Goal: Task Accomplishment & Management: Use online tool/utility

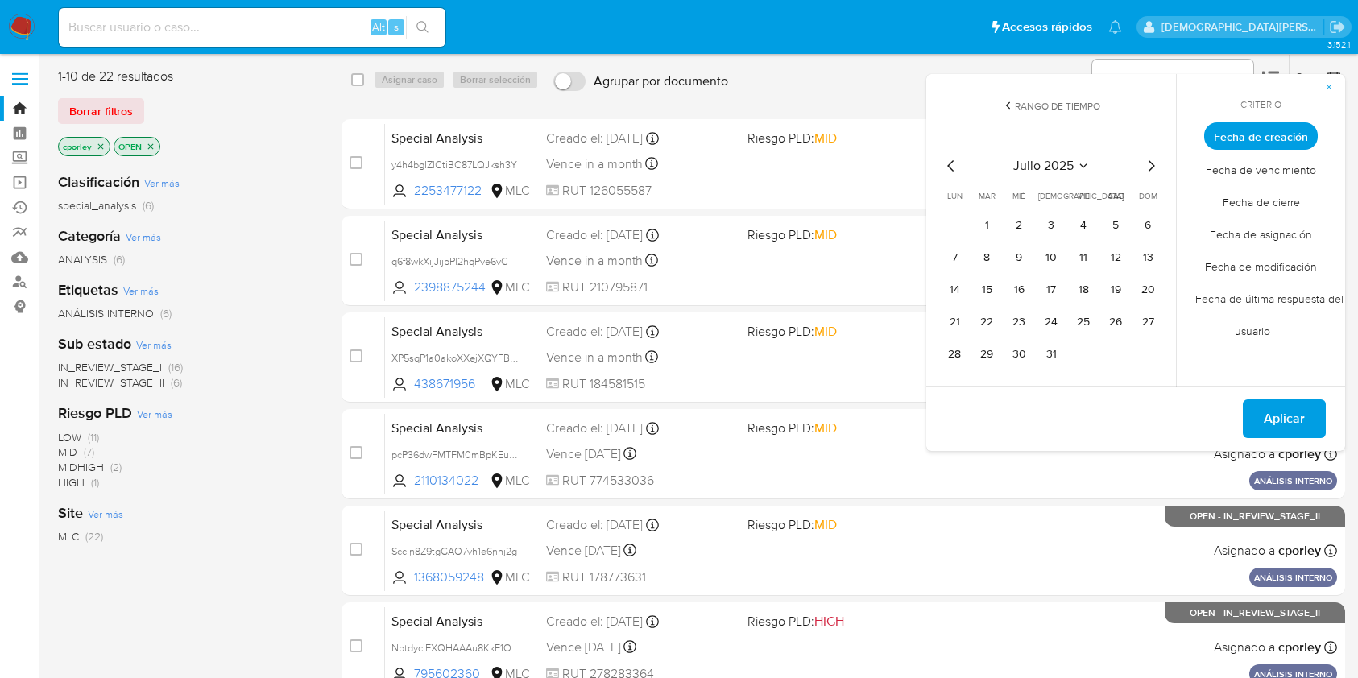
click at [1328, 89] on icon "button" at bounding box center [1329, 87] width 10 height 10
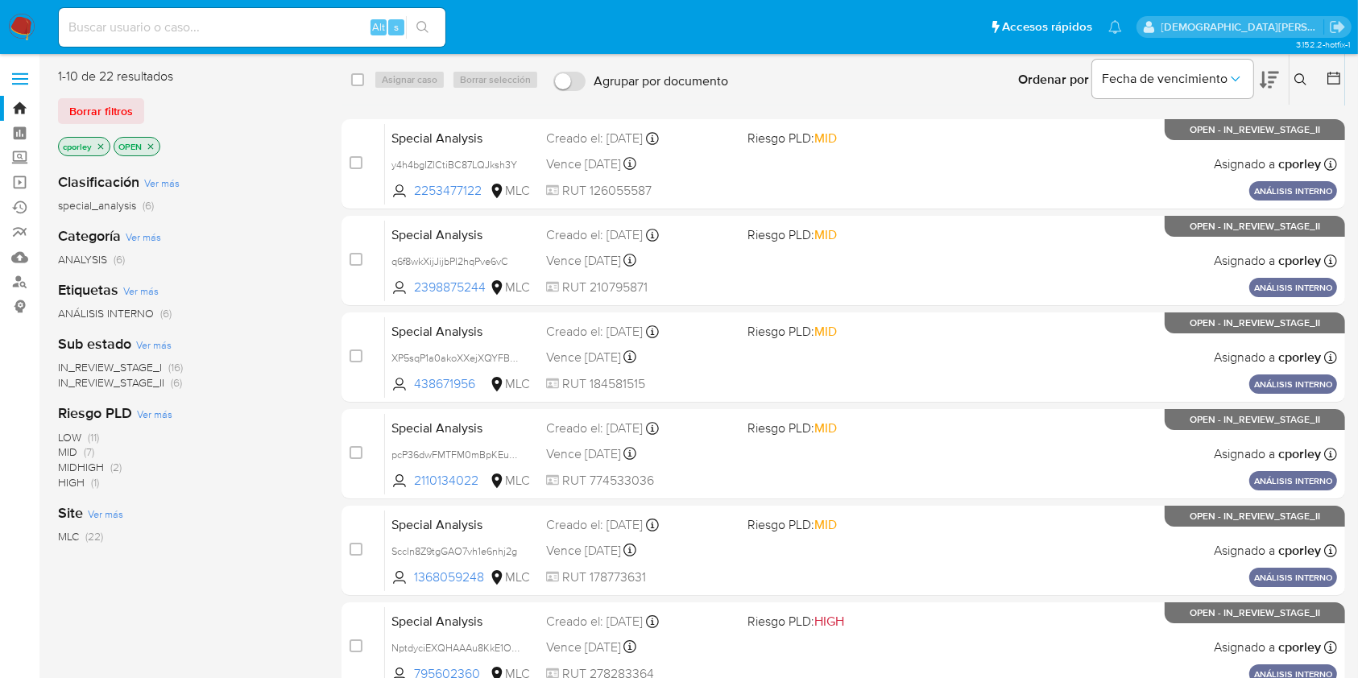
click at [1279, 77] on div "Ordenar por Fecha de vencimiento" at bounding box center [1146, 80] width 283 height 50
click at [1269, 77] on icon at bounding box center [1269, 80] width 19 height 17
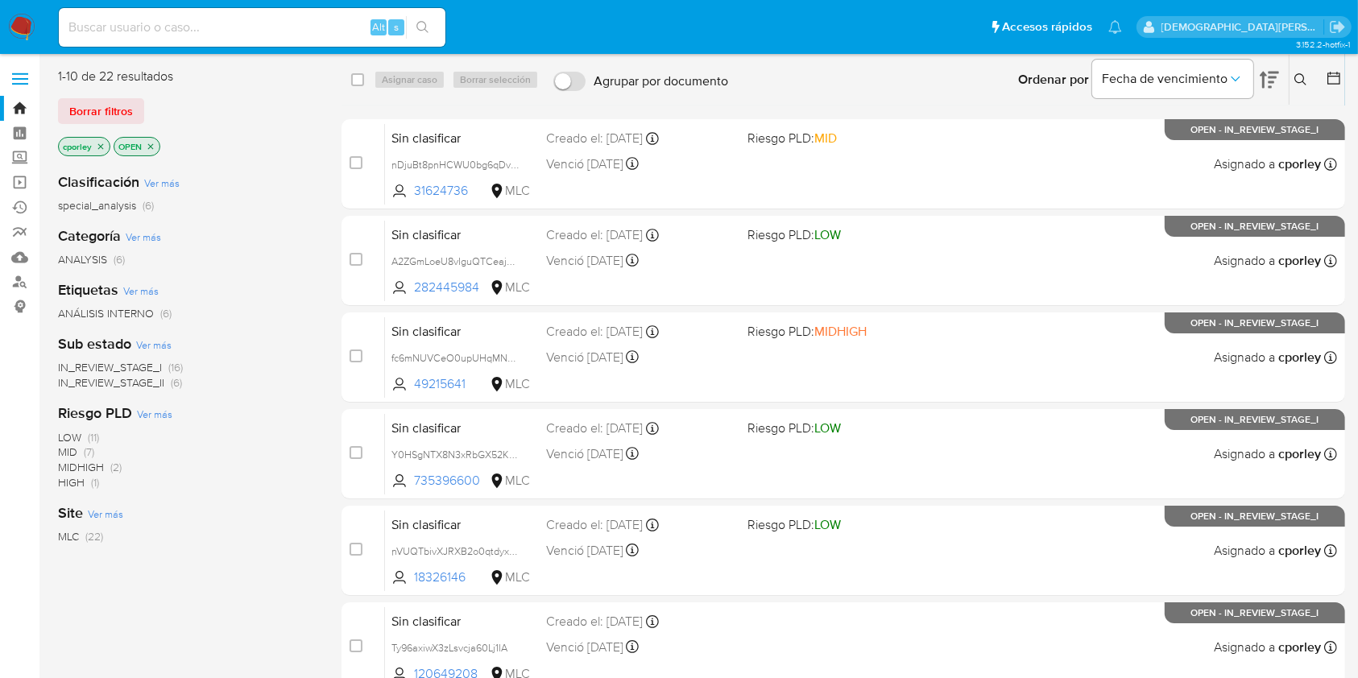
click at [1268, 78] on icon at bounding box center [1269, 79] width 19 height 19
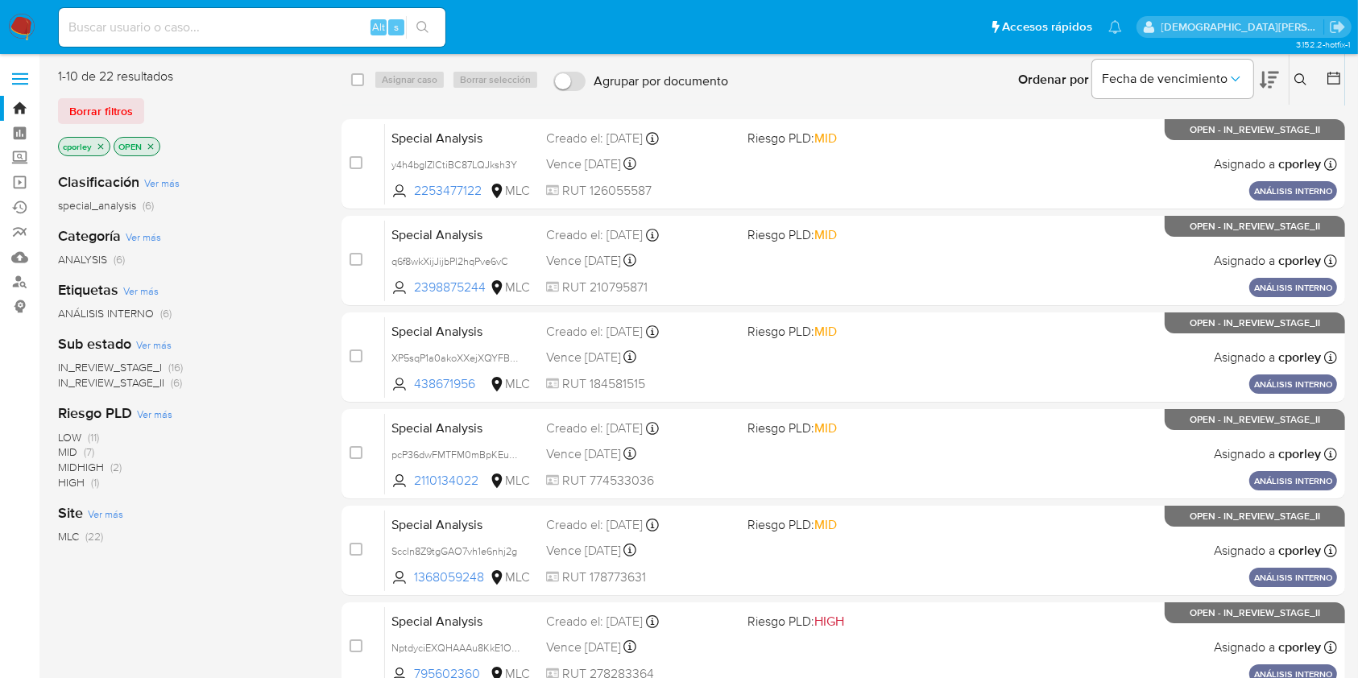
click at [149, 145] on icon "close-filter" at bounding box center [151, 146] width 6 height 6
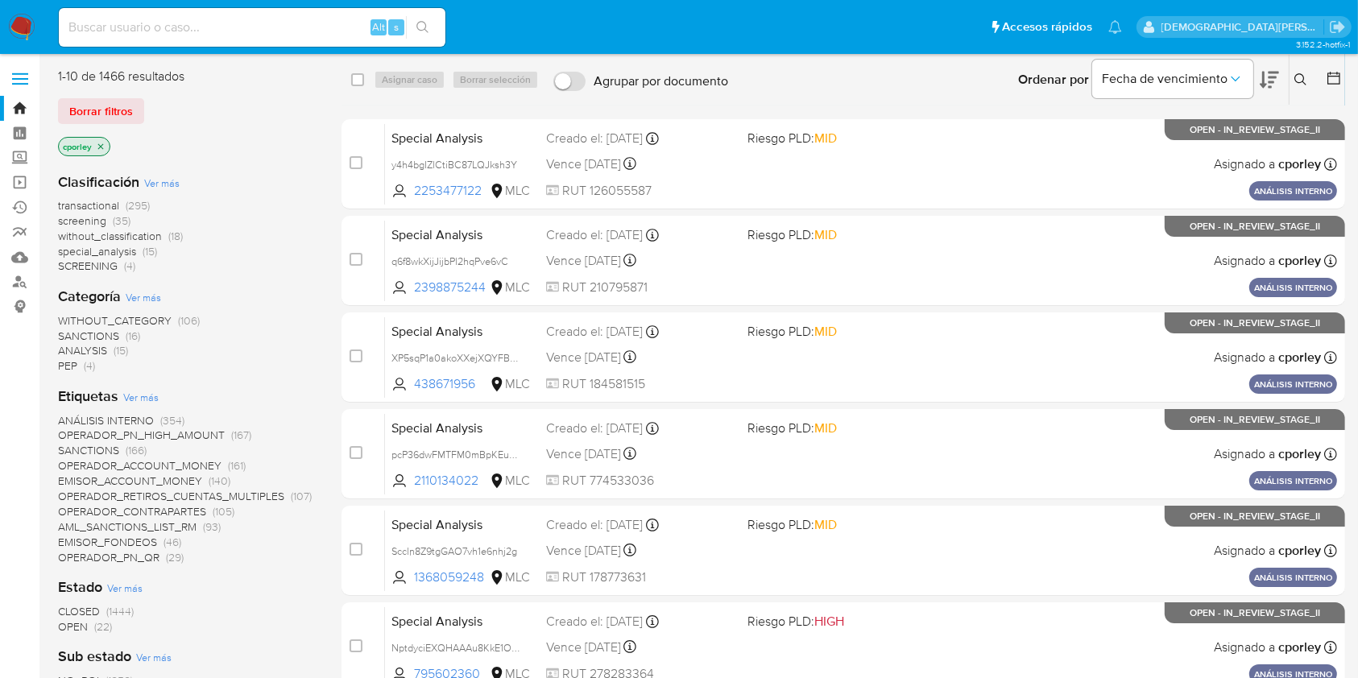
click at [99, 147] on icon "close-filter" at bounding box center [101, 146] width 6 height 6
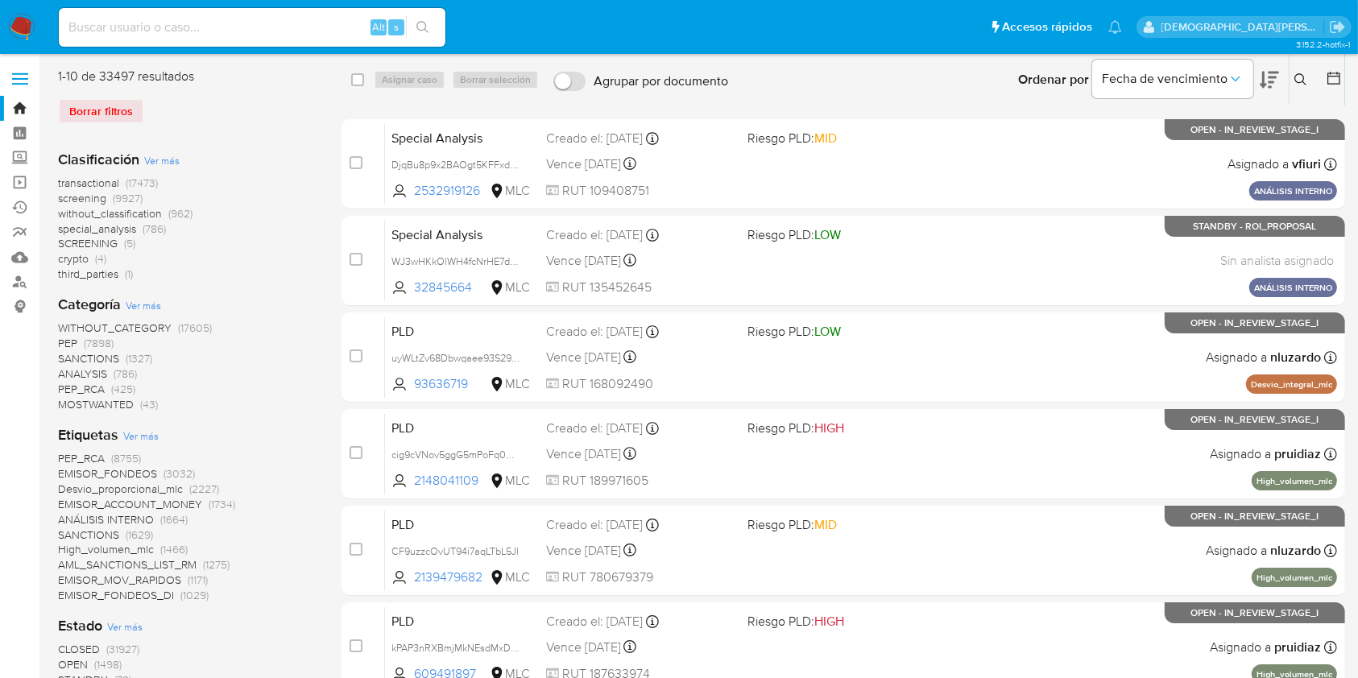
click at [1297, 86] on button at bounding box center [1302, 79] width 27 height 19
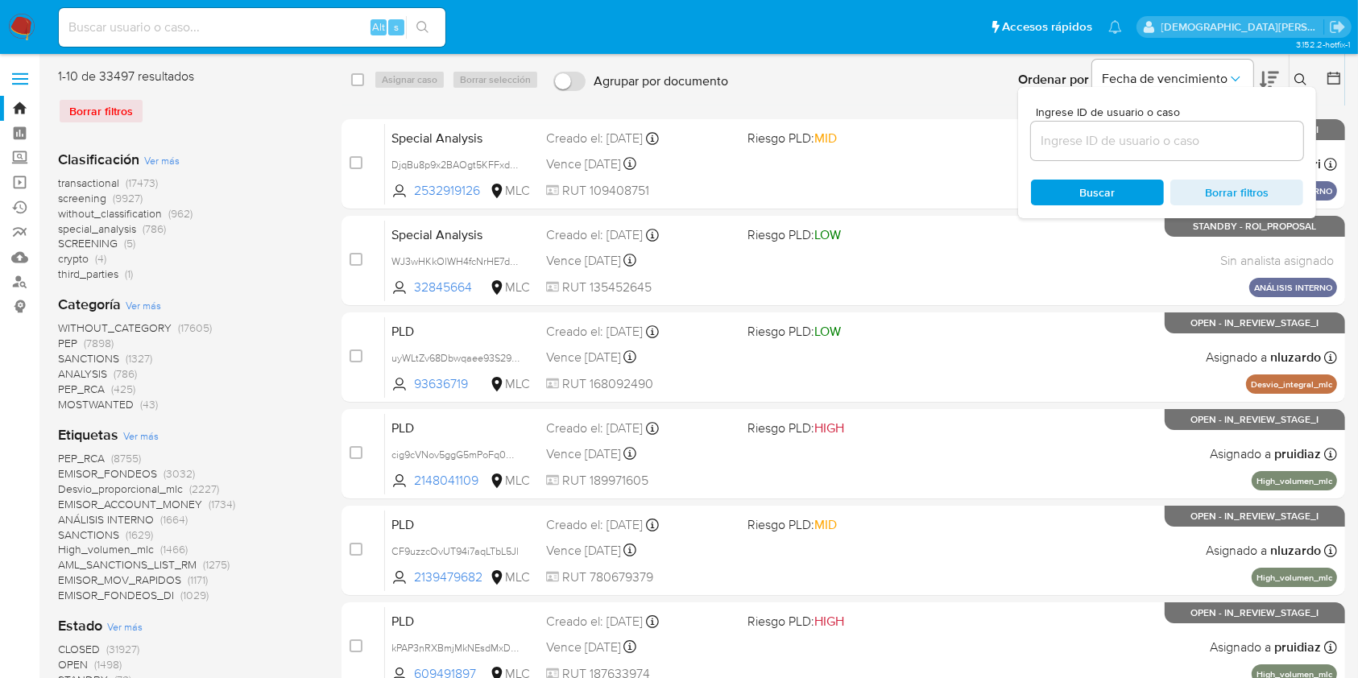
click at [1297, 86] on button at bounding box center [1302, 79] width 27 height 19
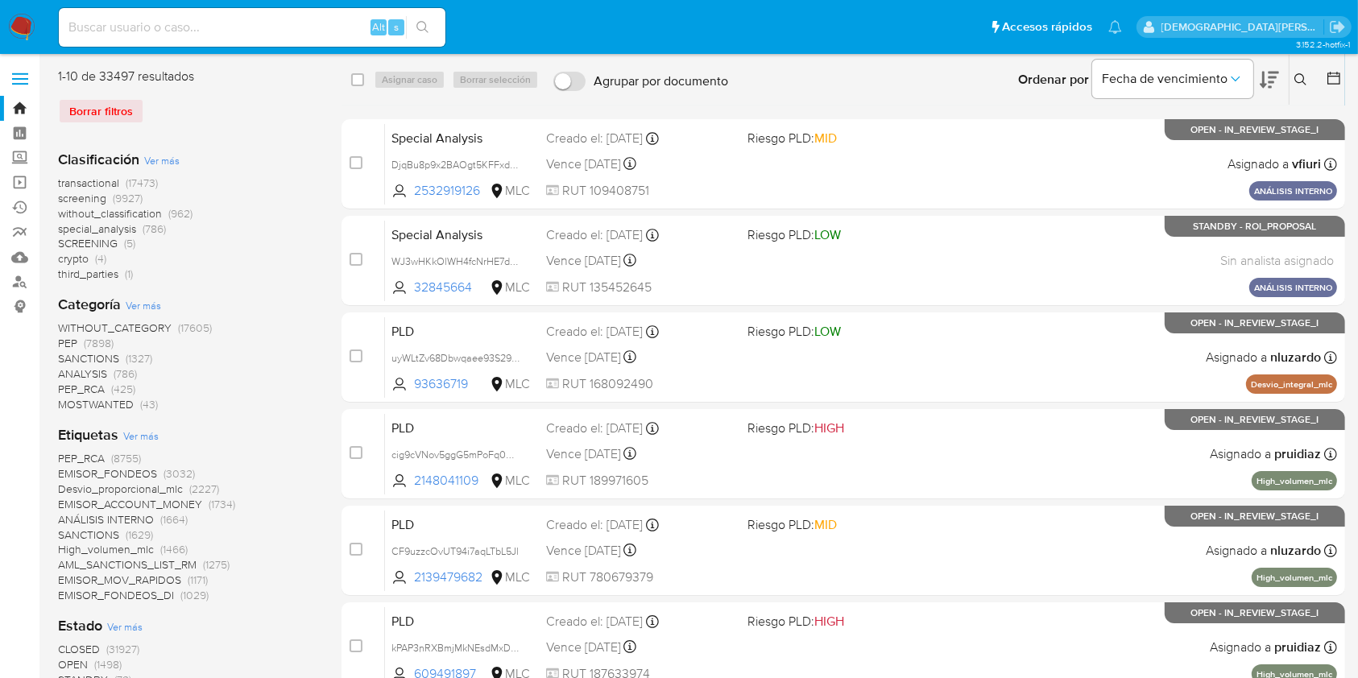
click at [1330, 74] on icon at bounding box center [1334, 78] width 16 height 16
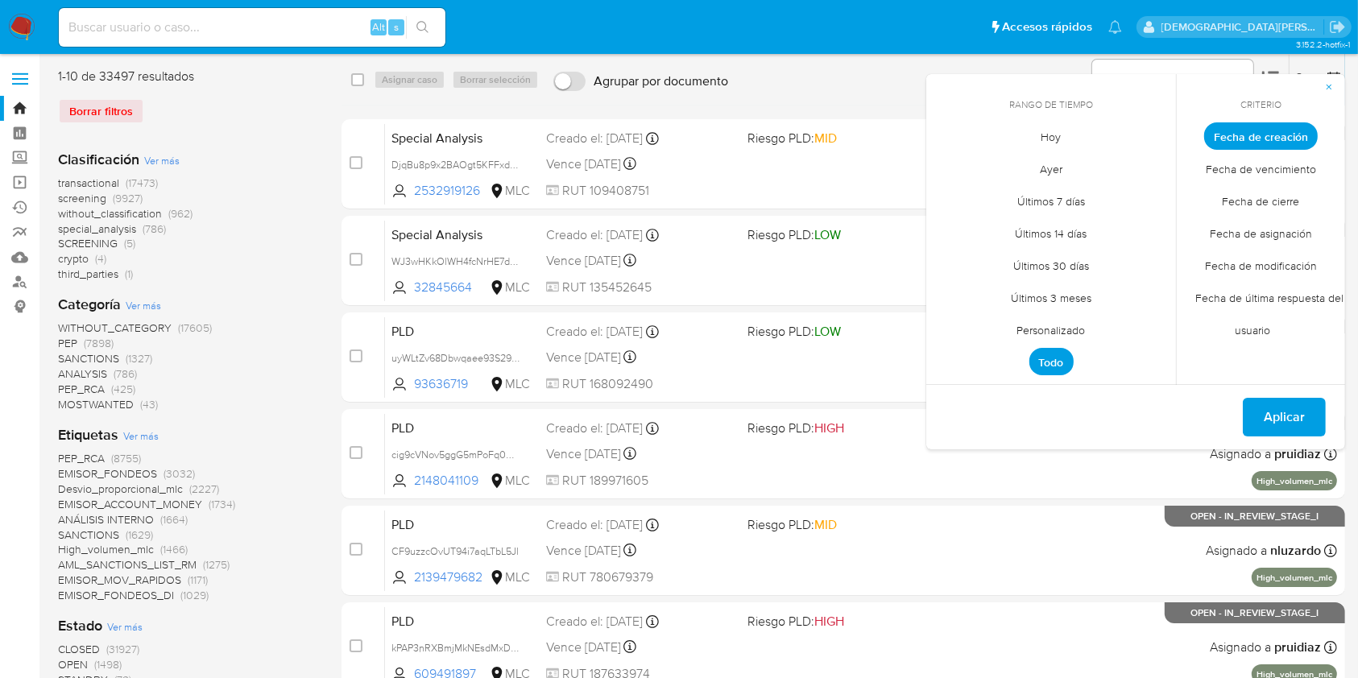
click at [1058, 332] on span "Personalizado" at bounding box center [1051, 330] width 102 height 33
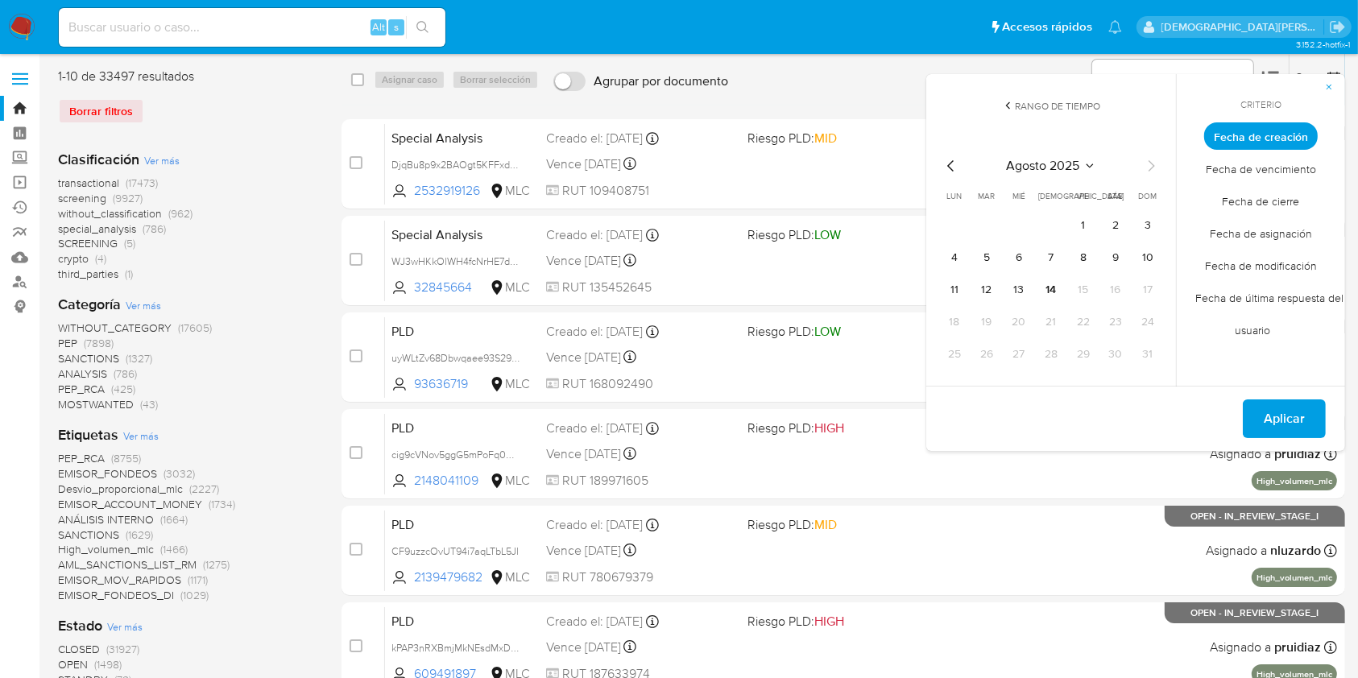
click at [951, 168] on icon "Mes anterior" at bounding box center [950, 165] width 19 height 19
click at [1326, 88] on icon "button" at bounding box center [1329, 87] width 10 height 10
